Goal: Task Accomplishment & Management: Use online tool/utility

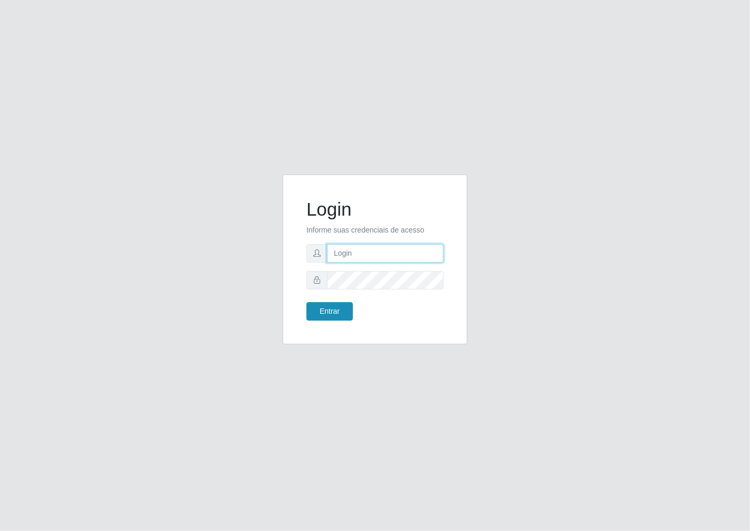
type input "janaina@iwof"
click at [333, 320] on button "Entrar" at bounding box center [329, 311] width 46 height 18
click at [347, 312] on button "Entrar" at bounding box center [329, 311] width 46 height 18
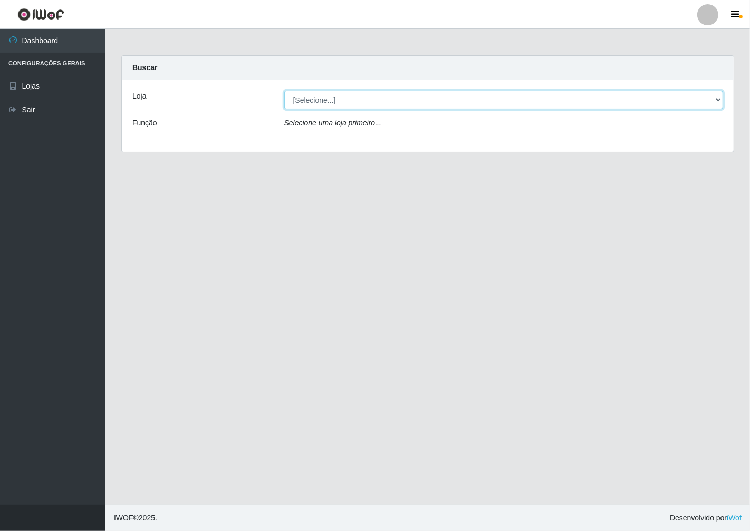
click at [718, 104] on select "[Selecione...] Minimercado Filezão" at bounding box center [503, 100] width 439 height 18
select select "204"
click at [284, 91] on select "[Selecione...] Minimercado Filezão" at bounding box center [503, 100] width 439 height 18
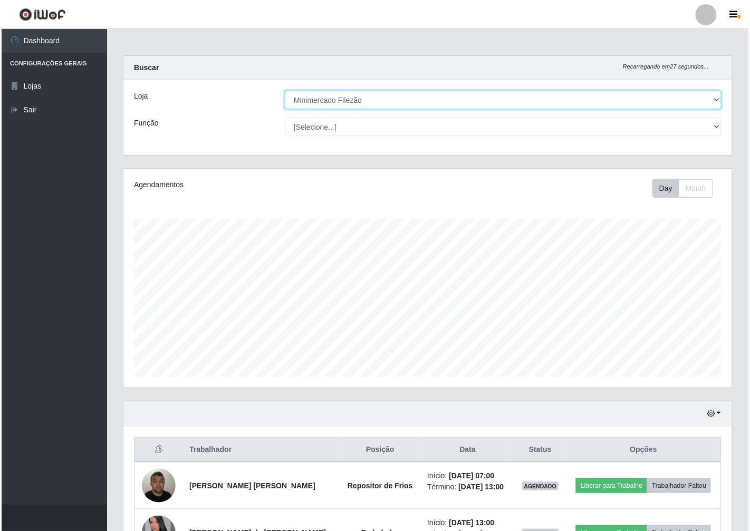
scroll to position [59, 0]
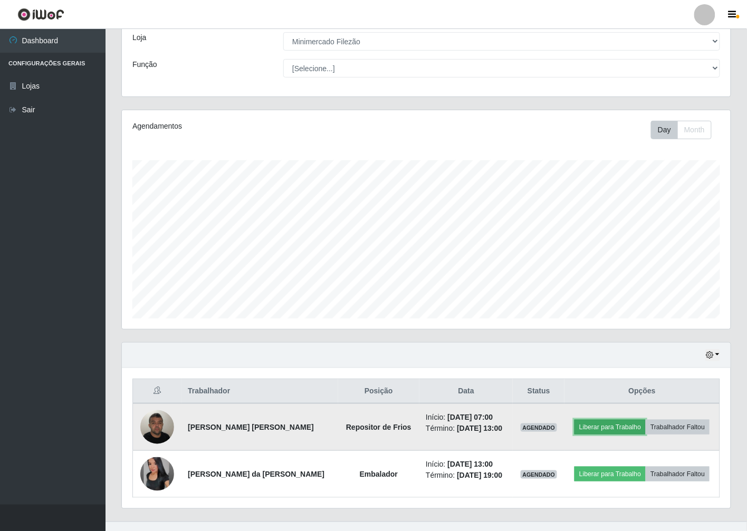
click at [598, 431] on button "Liberar para Trabalho" at bounding box center [609, 427] width 71 height 15
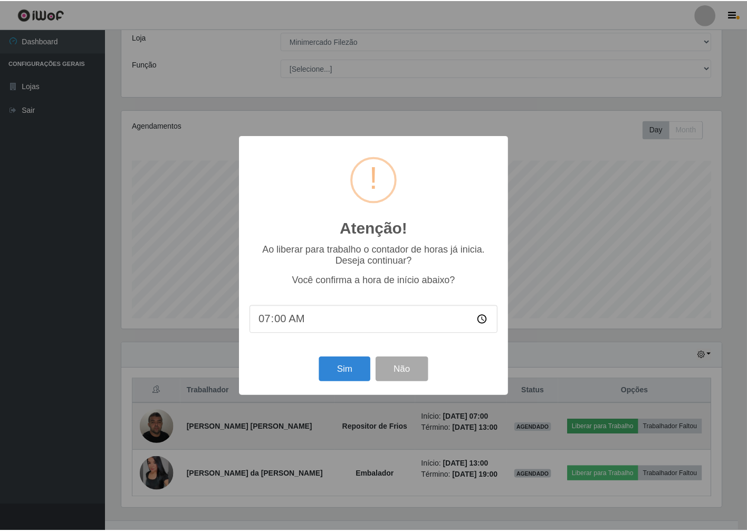
scroll to position [218, 602]
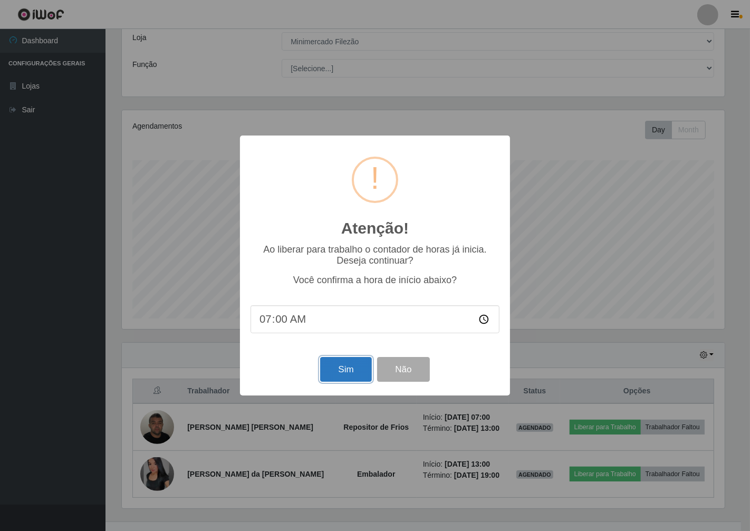
click at [345, 366] on button "Sim" at bounding box center [345, 369] width 51 height 25
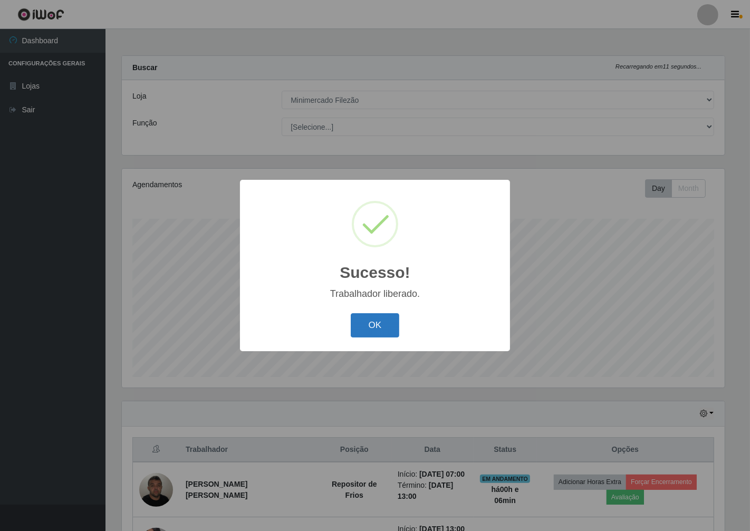
click at [383, 329] on button "OK" at bounding box center [375, 325] width 49 height 25
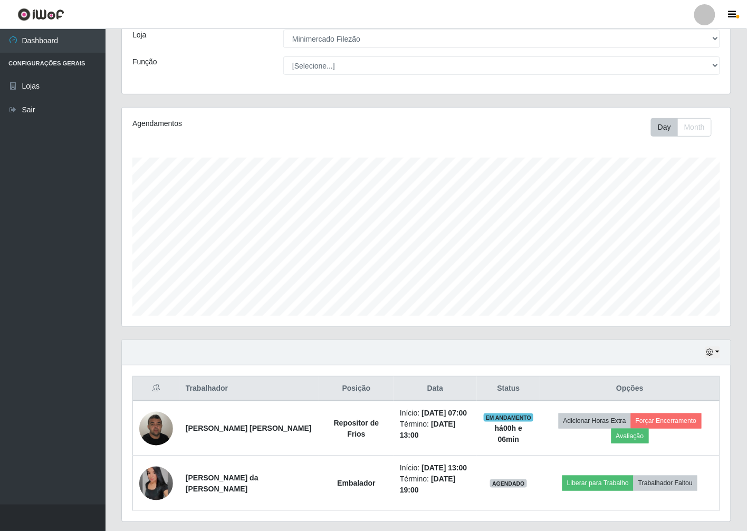
scroll to position [91, 0]
